Goal: Navigation & Orientation: Find specific page/section

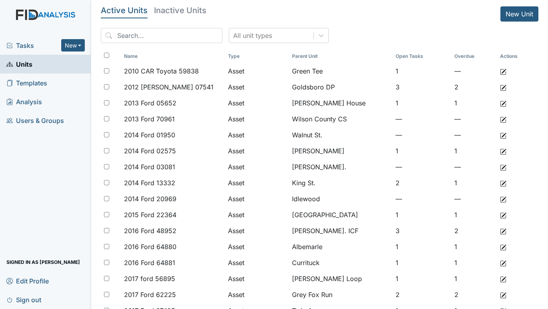
click at [29, 47] on span "Tasks" at bounding box center [33, 46] width 55 height 10
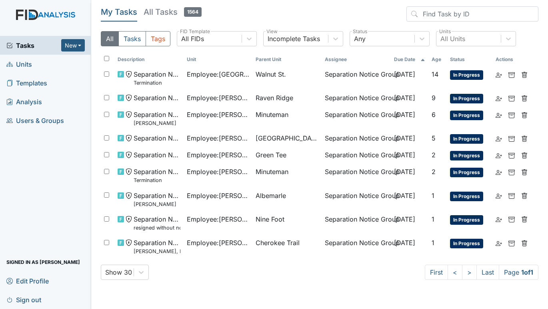
click at [28, 63] on span "Units" at bounding box center [19, 64] width 26 height 12
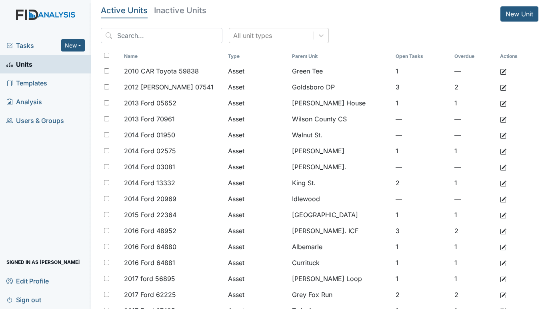
click at [37, 42] on span "Tasks" at bounding box center [33, 46] width 55 height 10
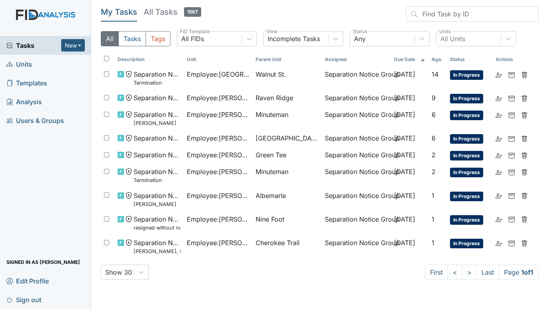
click at [25, 65] on span "Units" at bounding box center [19, 64] width 26 height 12
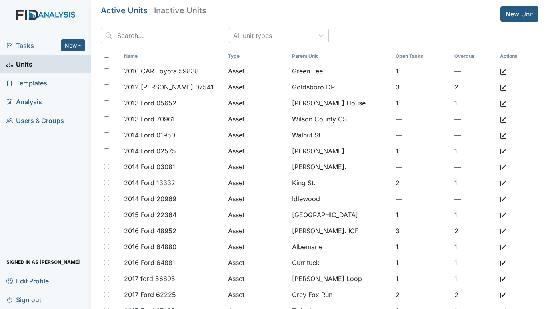
click at [30, 50] on span "Tasks" at bounding box center [33, 46] width 55 height 10
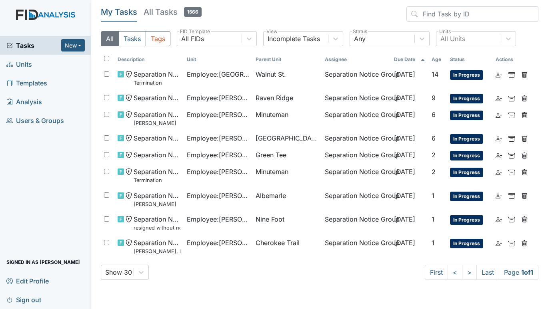
click at [19, 63] on span "Units" at bounding box center [19, 64] width 26 height 12
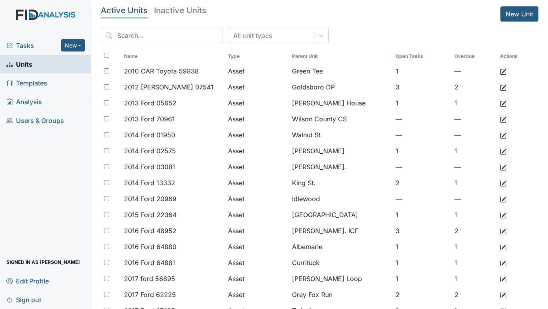
click at [26, 46] on span "Tasks" at bounding box center [33, 46] width 55 height 10
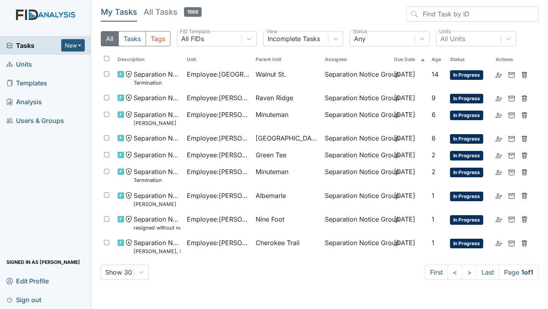
click at [29, 63] on span "Units" at bounding box center [19, 64] width 26 height 12
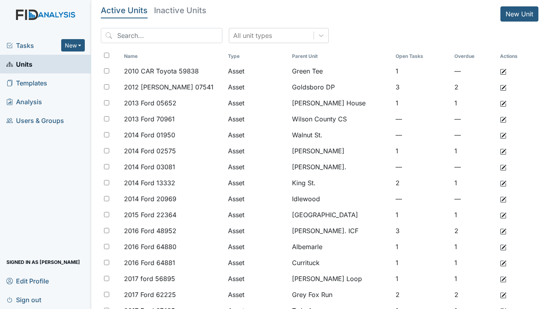
click at [14, 50] on span "Tasks" at bounding box center [33, 46] width 55 height 10
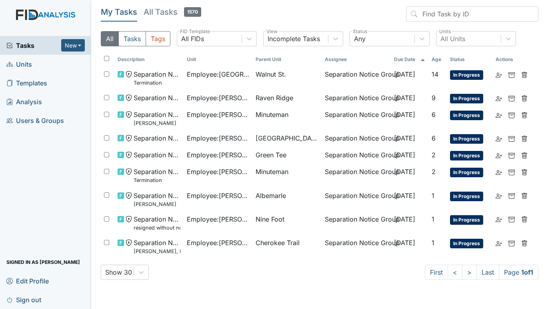
click at [21, 63] on span "Units" at bounding box center [19, 64] width 26 height 12
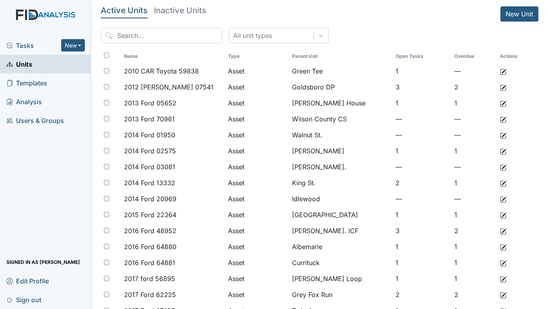
click at [31, 46] on span "Tasks" at bounding box center [33, 46] width 55 height 10
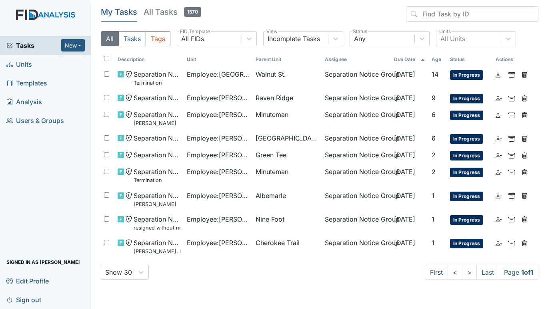
click at [25, 67] on span "Units" at bounding box center [19, 64] width 26 height 12
click at [23, 67] on span "Units" at bounding box center [19, 64] width 26 height 12
